Goal: Check status: Check status

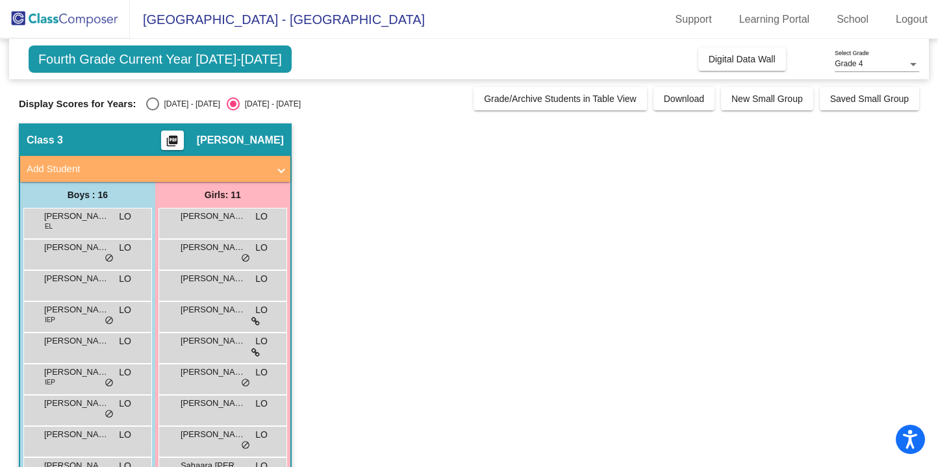
click at [150, 106] on div "Select an option" at bounding box center [152, 103] width 13 height 13
click at [152, 110] on input "[DATE] - [DATE]" at bounding box center [152, 110] width 1 height 1
radio input "true"
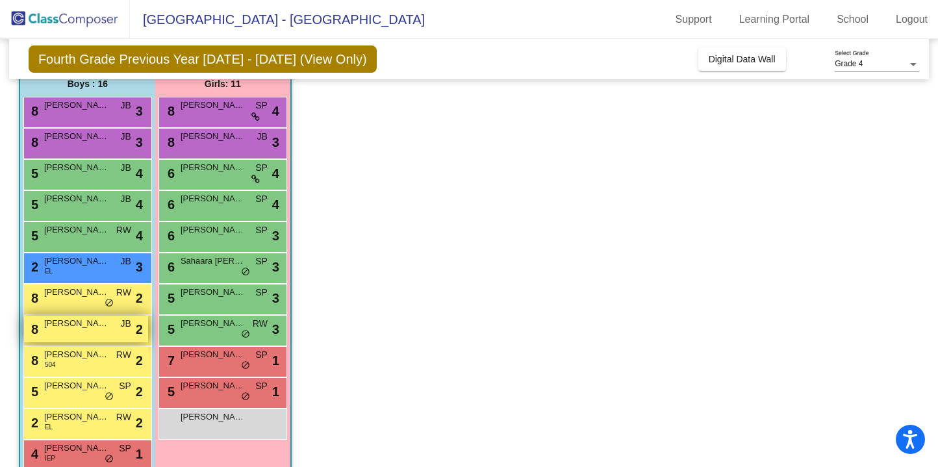
scroll to position [139, 0]
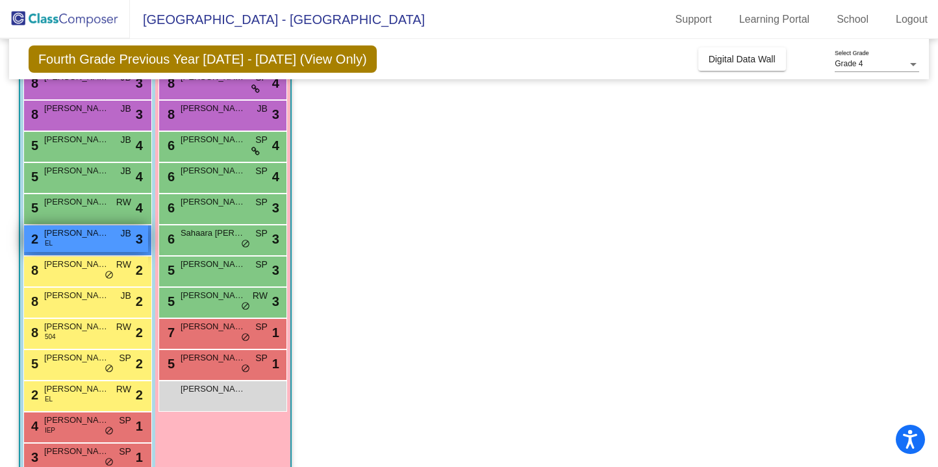
click at [116, 243] on div "2 [PERSON_NAME] EL JB lock do_not_disturb_alt 3" at bounding box center [86, 238] width 124 height 27
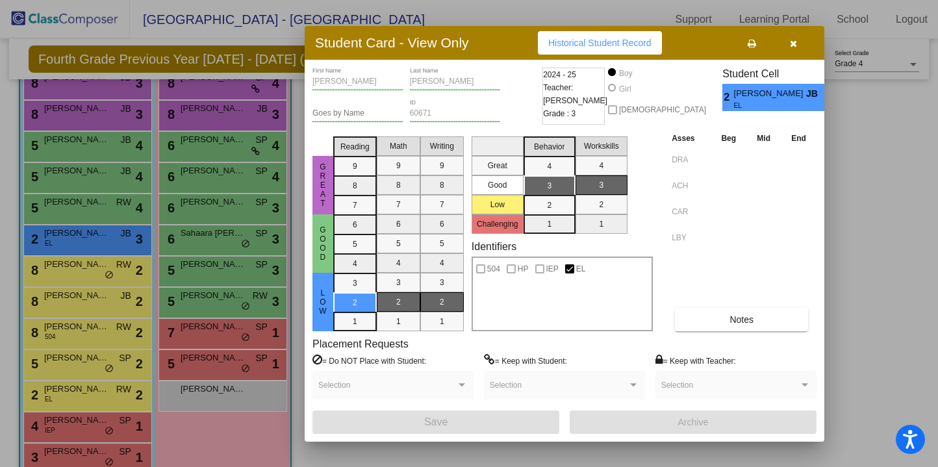
scroll to position [0, 0]
click at [753, 97] on span "[PERSON_NAME]" at bounding box center [770, 94] width 72 height 14
click at [606, 42] on span "Historical Student Record" at bounding box center [599, 43] width 103 height 10
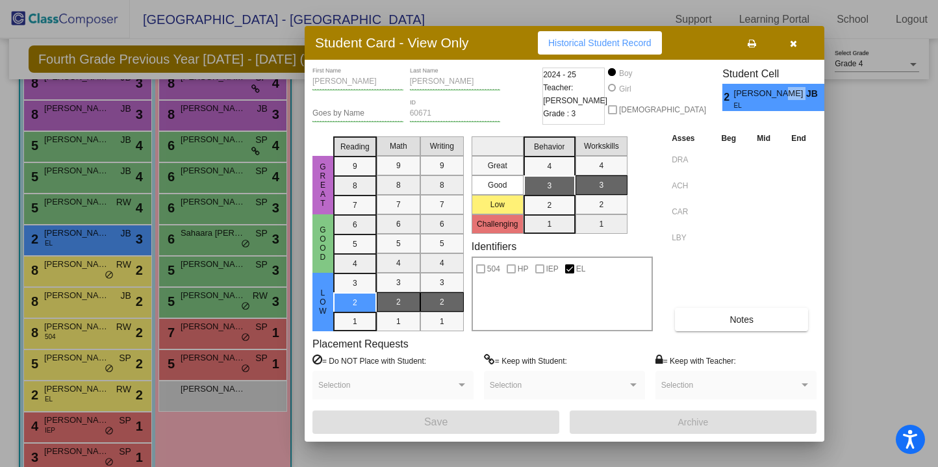
click at [795, 42] on icon "button" at bounding box center [793, 43] width 7 height 9
